Goal: Information Seeking & Learning: Learn about a topic

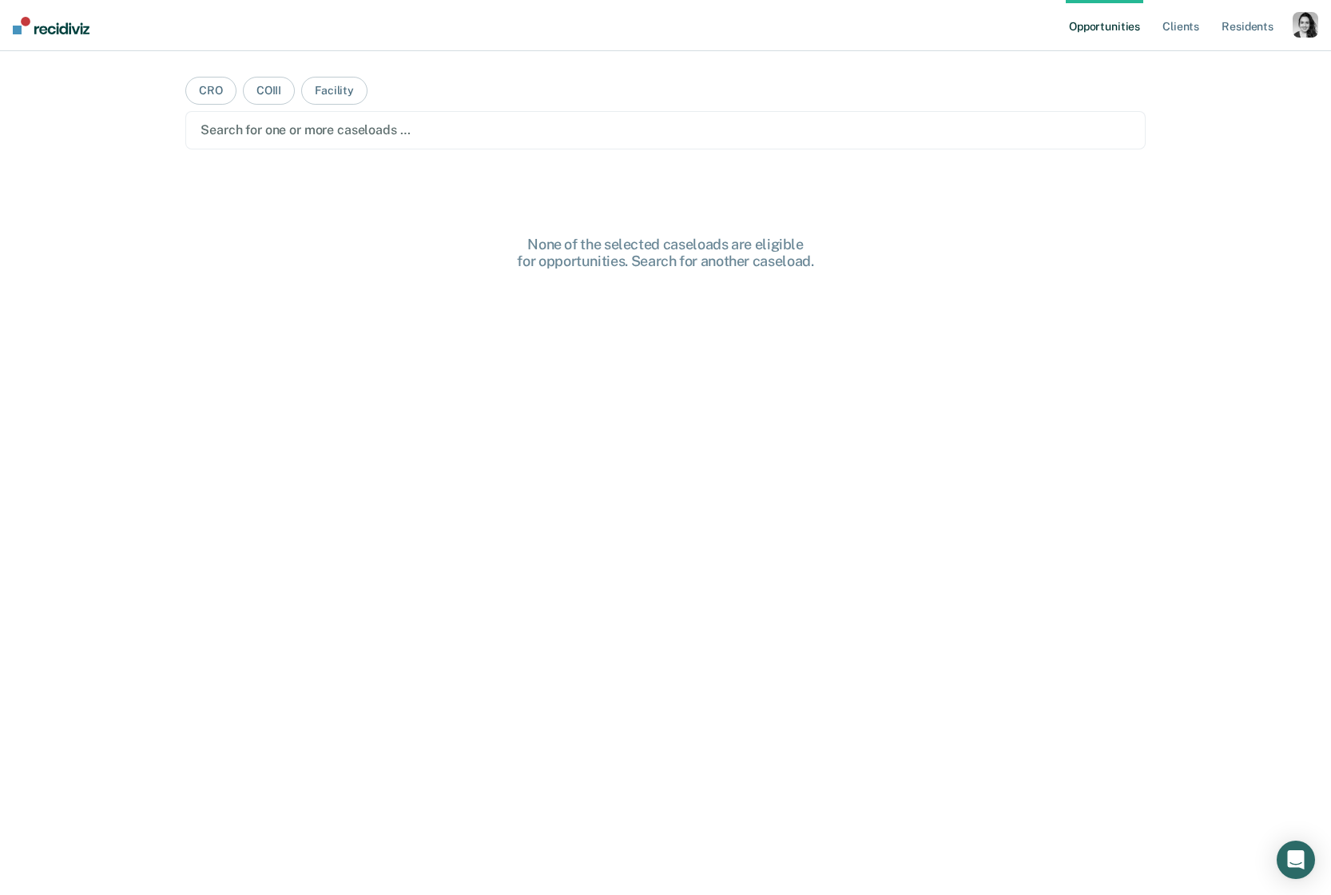
click at [1317, 29] on div "button" at bounding box center [1305, 25] width 26 height 26
click at [1210, 60] on link "Profile" at bounding box center [1240, 65] width 129 height 14
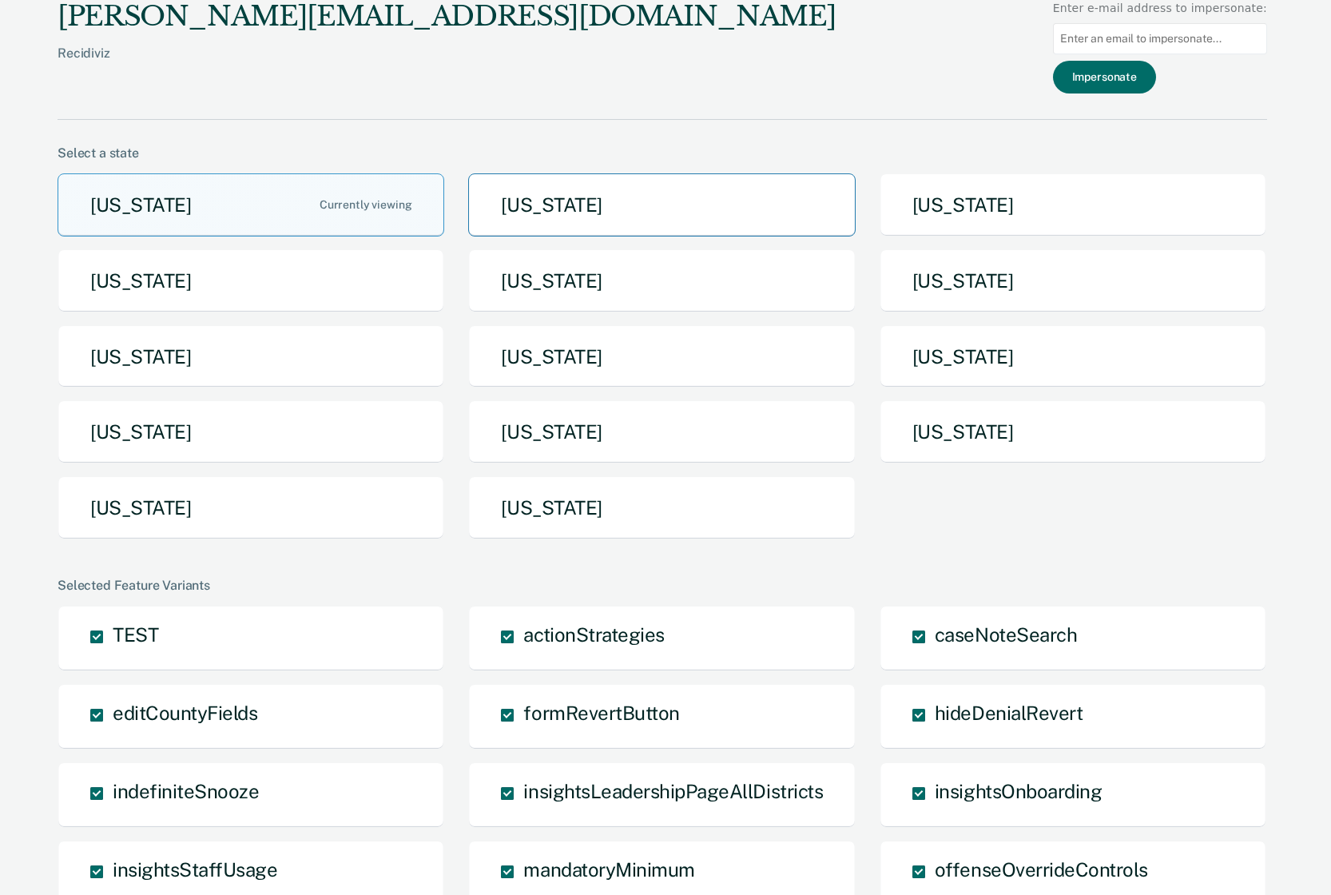
click at [708, 200] on button "[US_STATE]" at bounding box center [661, 204] width 387 height 63
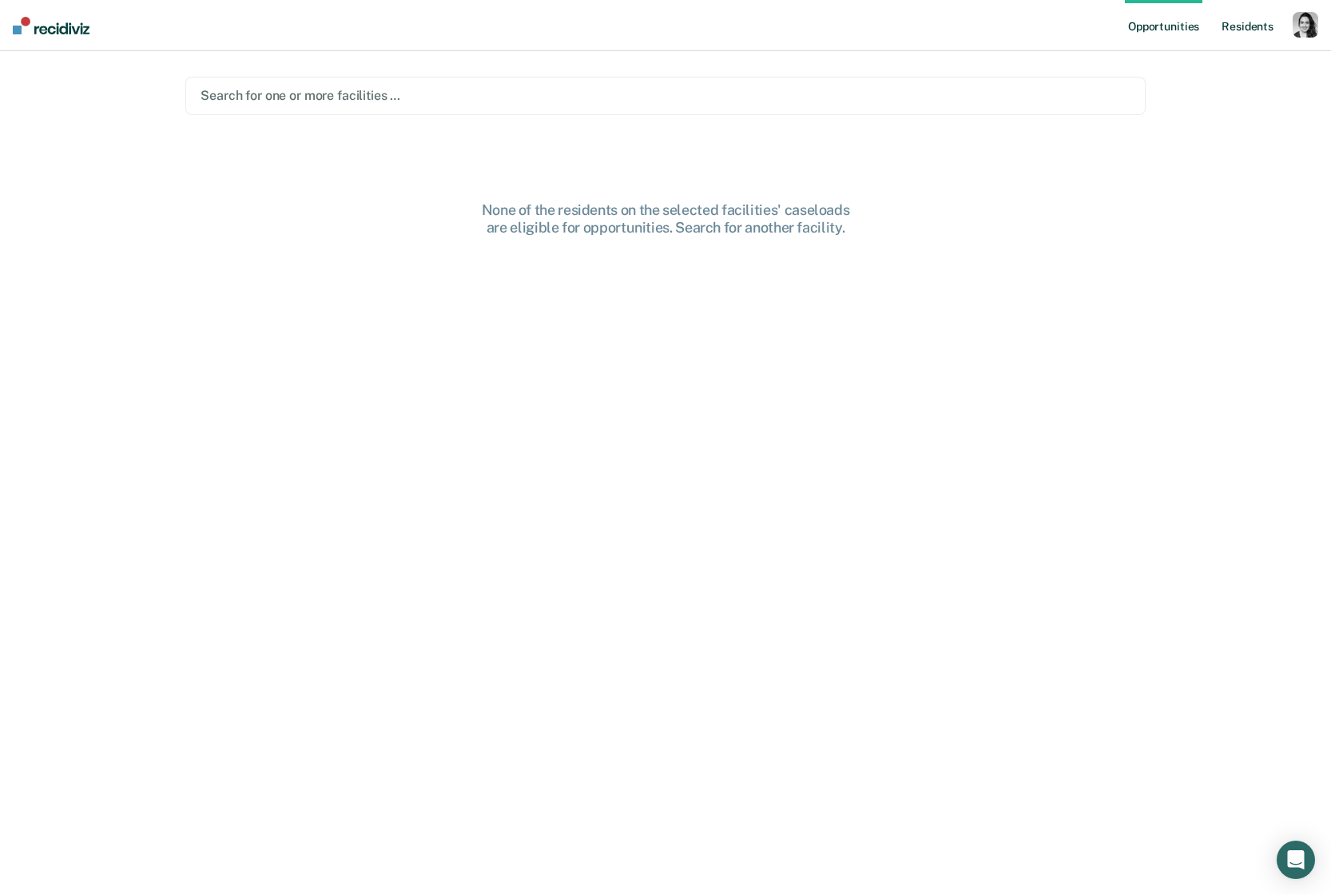
click at [1268, 25] on link "Resident s" at bounding box center [1247, 25] width 58 height 51
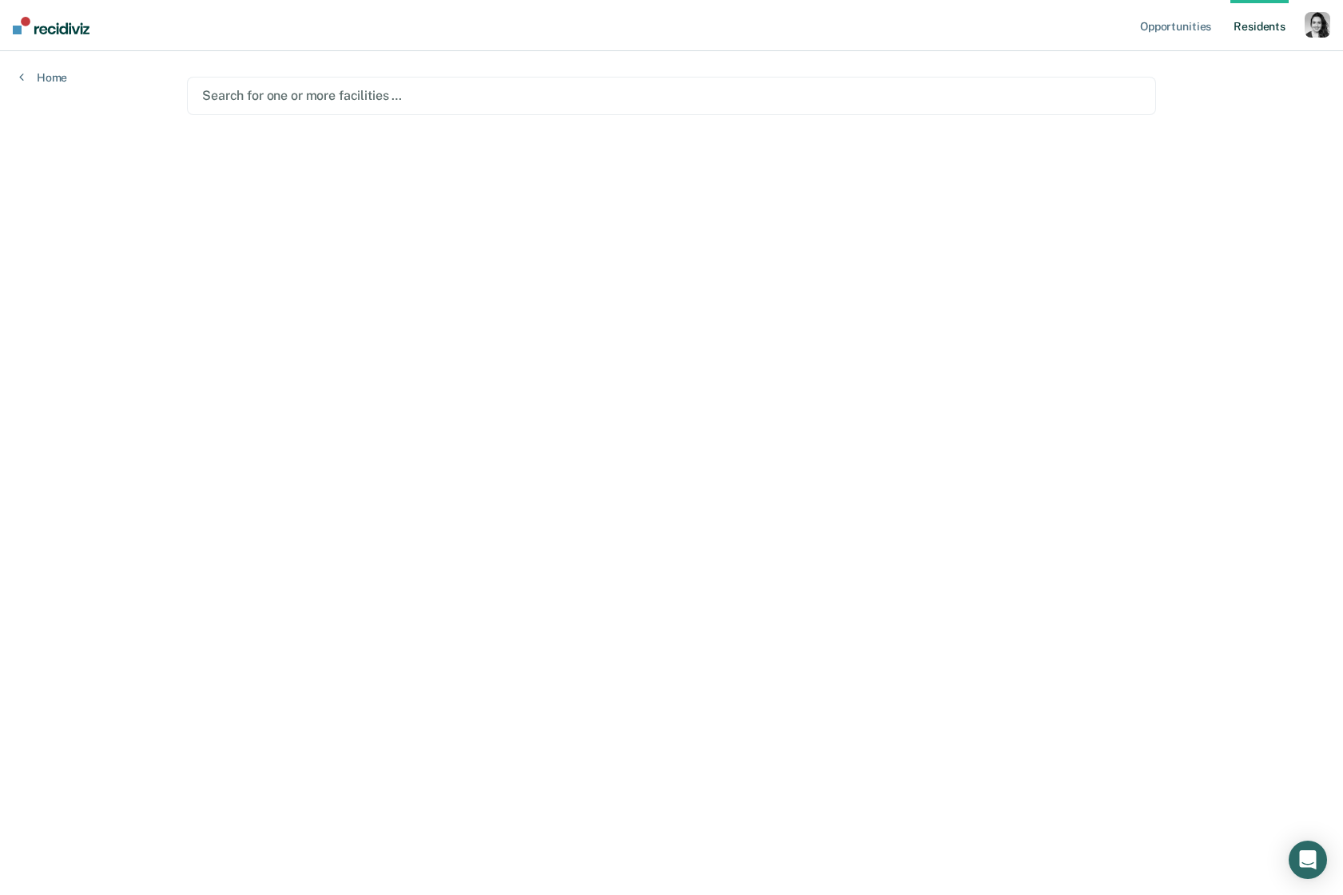
click at [307, 98] on div at bounding box center [671, 95] width 938 height 18
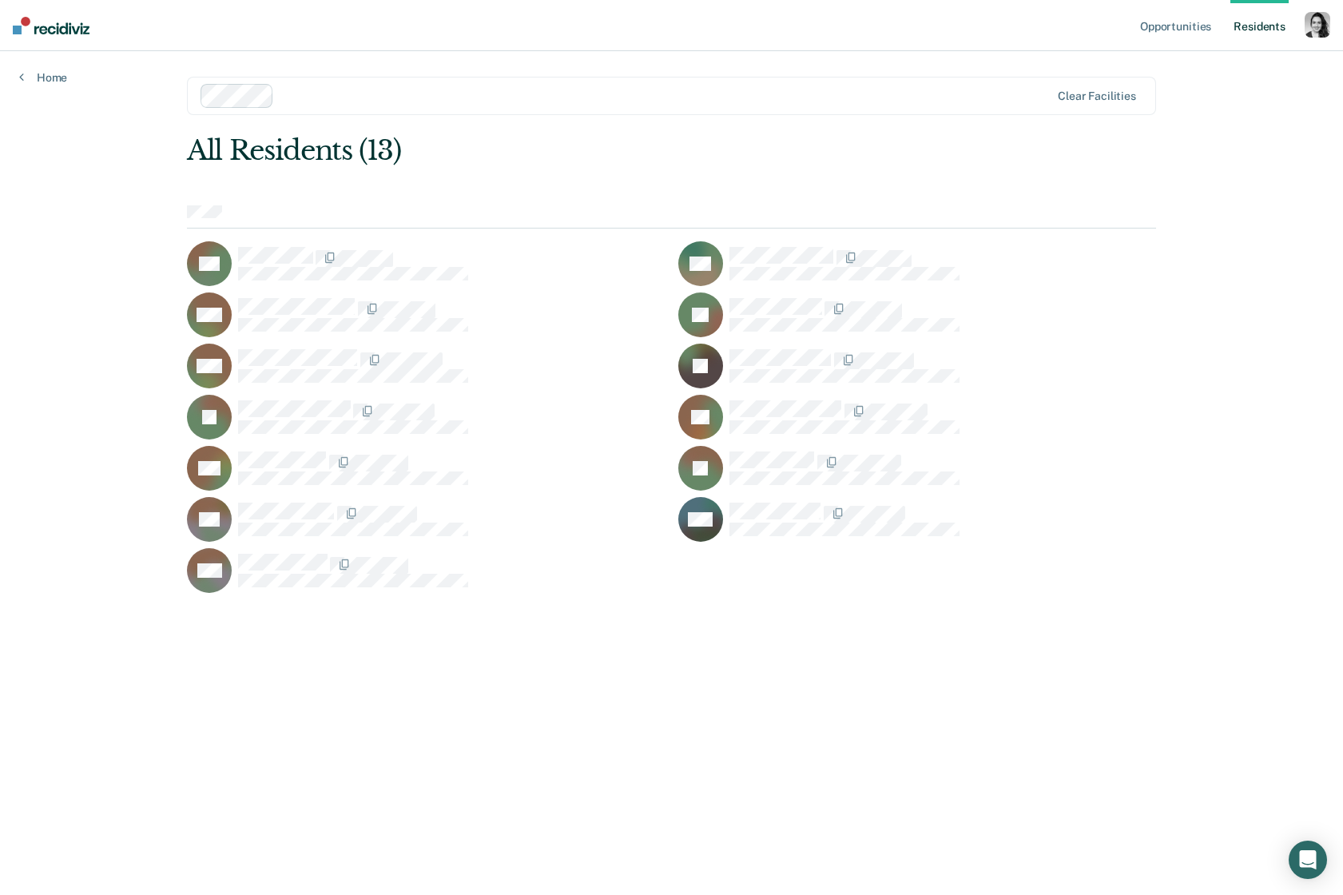
click at [257, 241] on div "SA" at bounding box center [426, 263] width 478 height 45
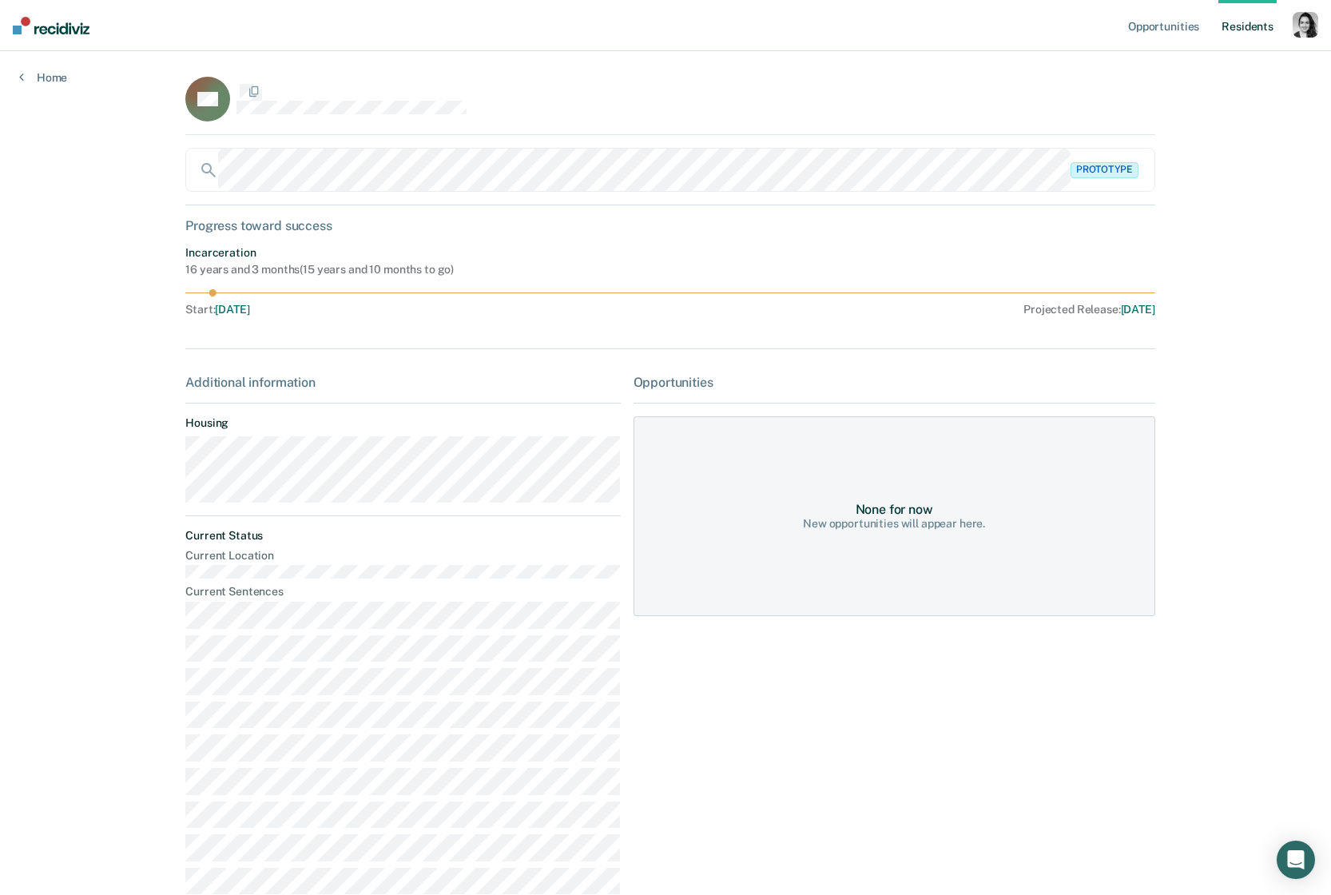
click at [265, 247] on div "Incarceration" at bounding box center [319, 253] width 268 height 14
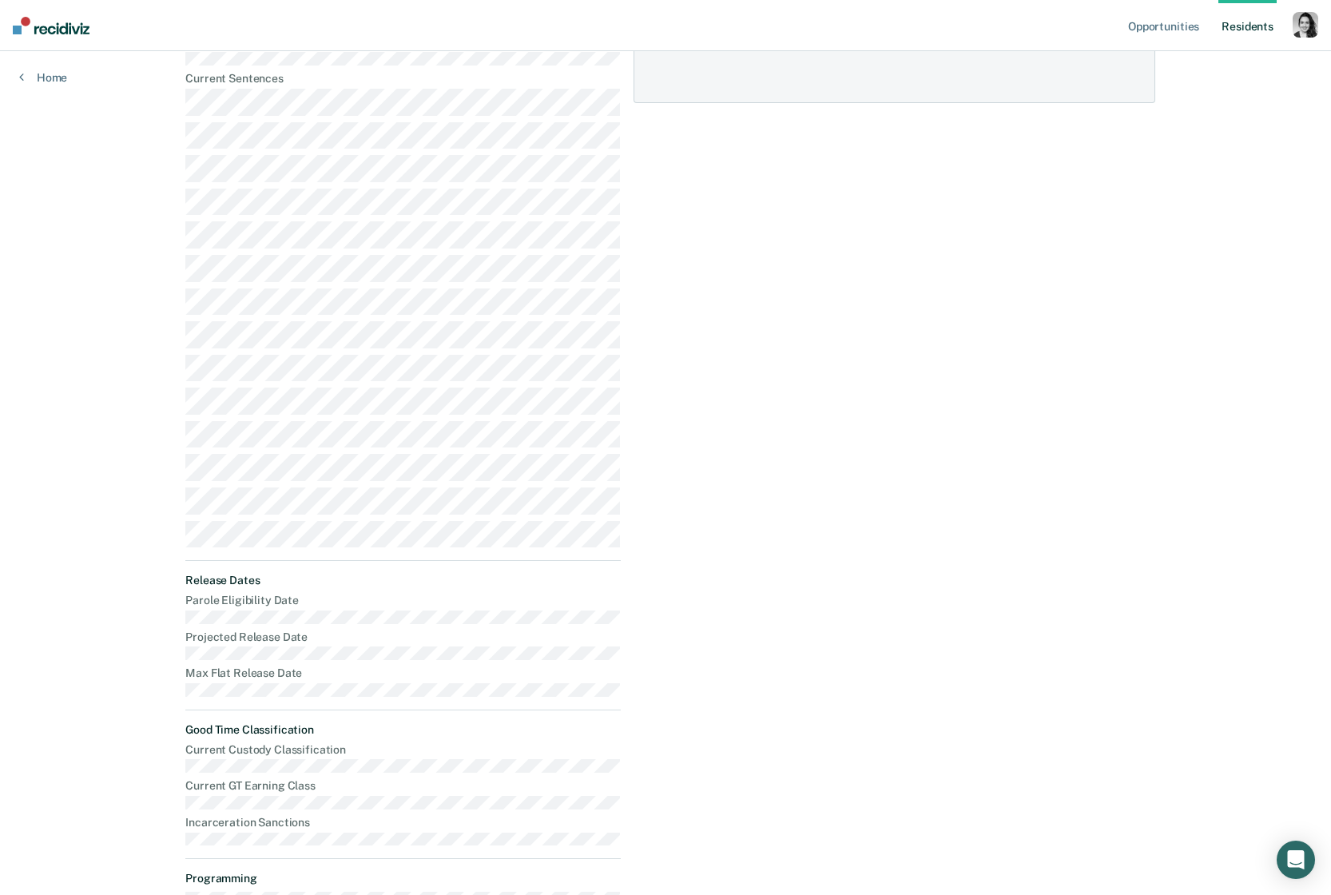
scroll to position [934, 0]
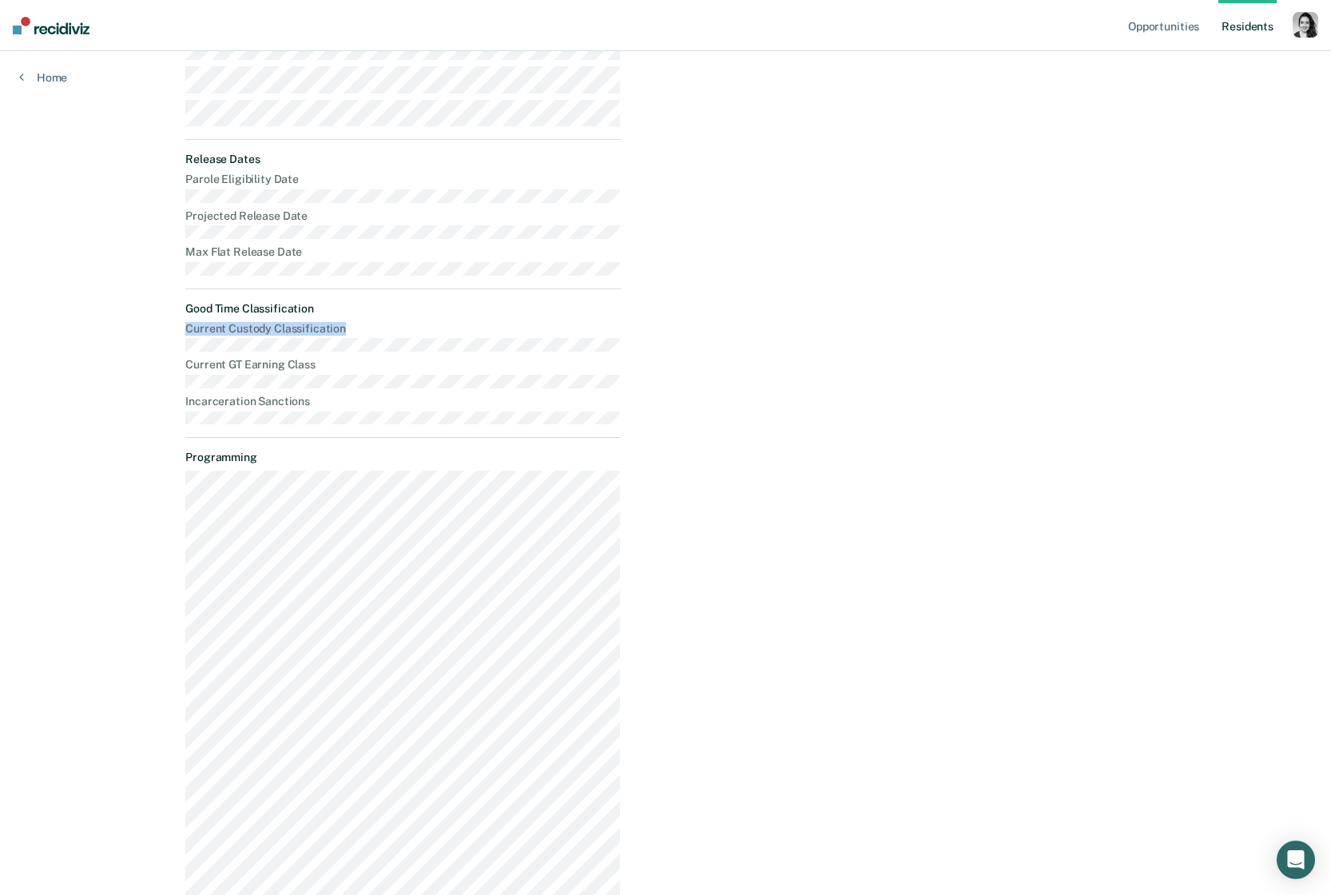
drag, startPoint x: 351, startPoint y: 330, endPoint x: 170, endPoint y: 329, distance: 181.3
click at [170, 329] on main "SA Prototype Progress toward success Incarceration 16 years and 3 months ( 15 y…" at bounding box center [665, 128] width 998 height 2023
copy dt "Current Custody Classification"
drag, startPoint x: 343, startPoint y: 370, endPoint x: 133, endPoint y: 359, distance: 209.5
click at [133, 359] on div "Opportunities Resident s Profile How it works Log Out Home SA Prototype Progres…" at bounding box center [665, 122] width 1331 height 2113
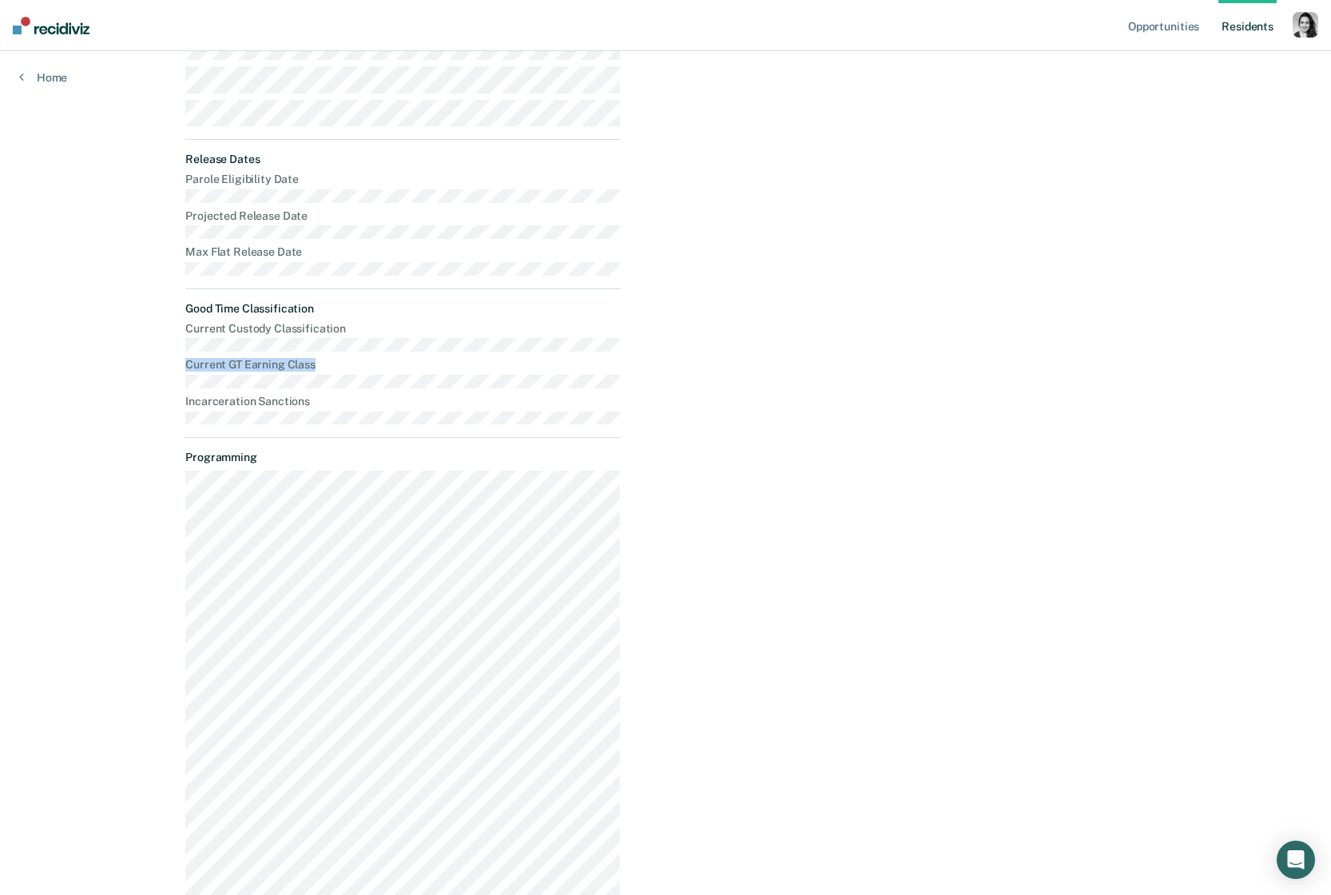
copy dt "Current GT Earning Class"
click at [107, 381] on div "Opportunities Resident s Profile How it works Log Out Home SA Prototype Progres…" at bounding box center [665, 122] width 1331 height 2113
